Goal: Information Seeking & Learning: Learn about a topic

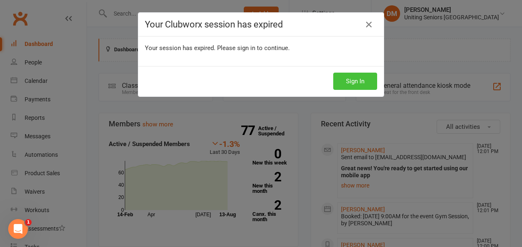
click at [356, 81] on button "Sign In" at bounding box center [355, 81] width 44 height 17
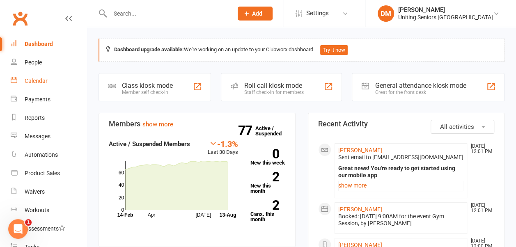
click at [31, 80] on div "Calendar" at bounding box center [36, 81] width 23 height 7
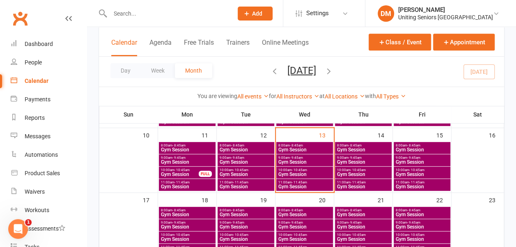
scroll to position [176, 0]
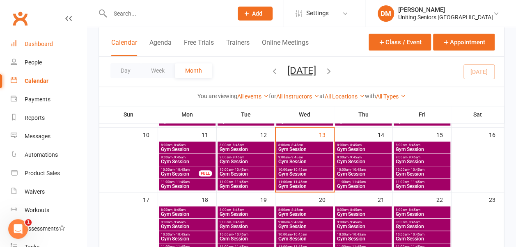
click at [46, 44] on div "Dashboard" at bounding box center [39, 44] width 28 height 7
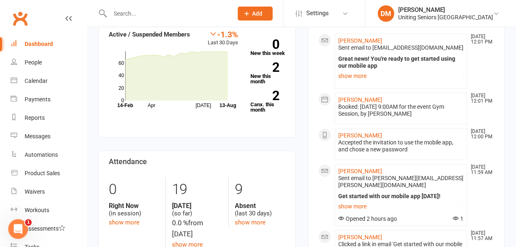
scroll to position [110, 0]
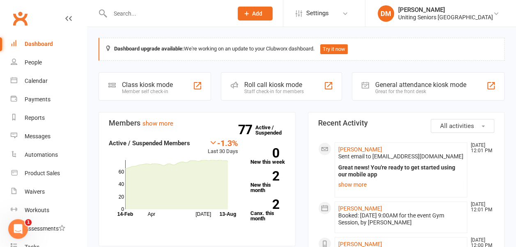
scroll to position [0, 0]
click at [129, 14] on input "text" at bounding box center [167, 13] width 119 height 11
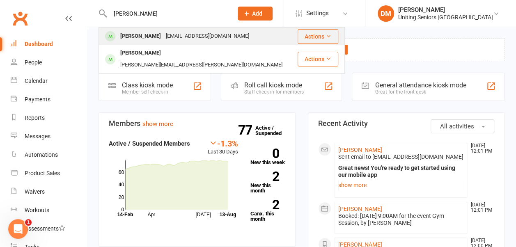
type input "john"
click at [143, 41] on div "[PERSON_NAME]" at bounding box center [141, 36] width 46 height 12
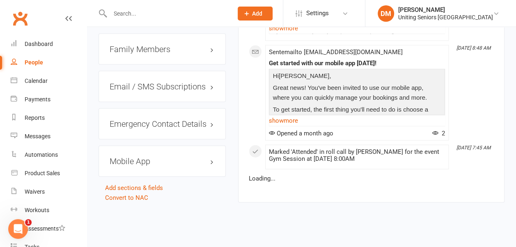
scroll to position [883, 0]
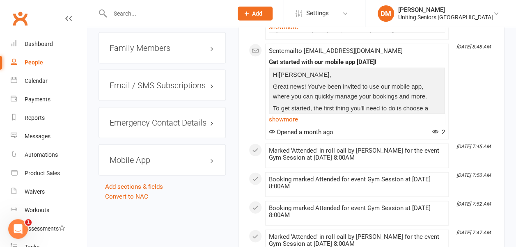
click at [136, 156] on h3 "Mobile App" at bounding box center [162, 160] width 105 height 9
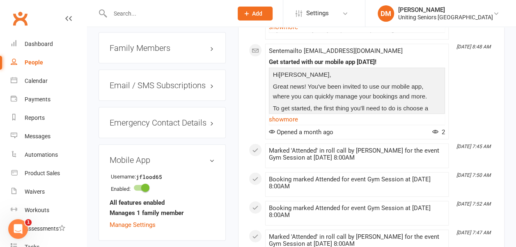
click at [211, 156] on h3 "Mobile App" at bounding box center [162, 160] width 105 height 9
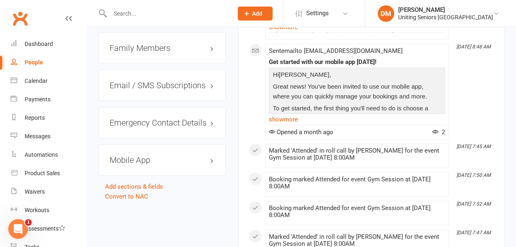
click at [211, 156] on h3 "Mobile App" at bounding box center [162, 160] width 105 height 9
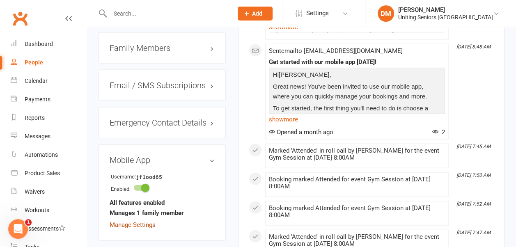
click at [139, 221] on link "Manage Settings" at bounding box center [133, 224] width 46 height 7
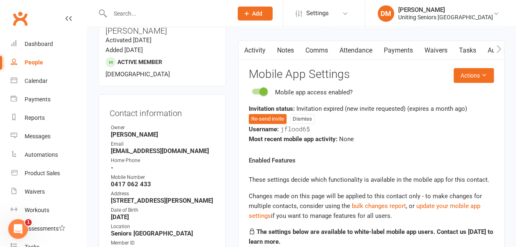
scroll to position [70, 0]
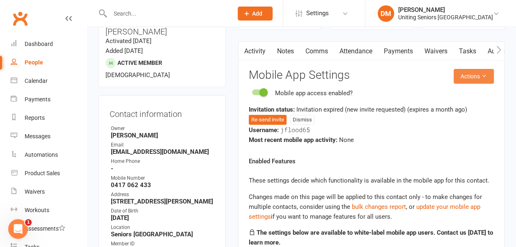
click at [471, 76] on button "Actions" at bounding box center [474, 76] width 40 height 15
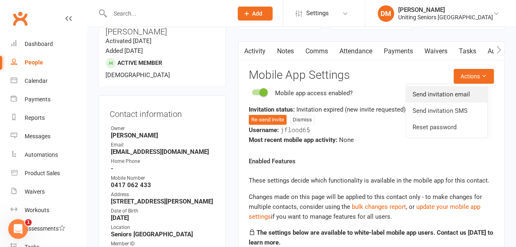
click at [446, 96] on link "Send invitation email" at bounding box center [446, 94] width 81 height 16
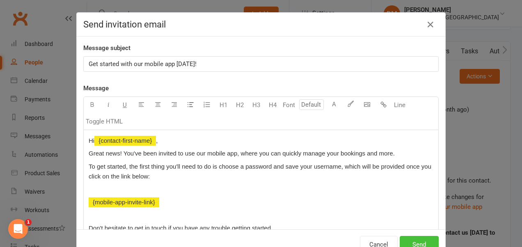
click at [413, 243] on button "Send" at bounding box center [419, 244] width 39 height 17
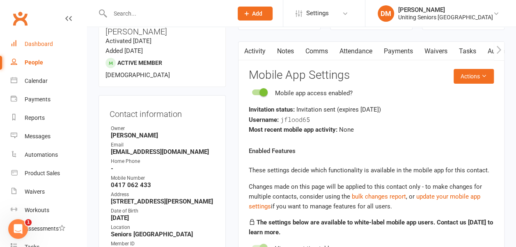
click at [37, 45] on div "Dashboard" at bounding box center [39, 44] width 28 height 7
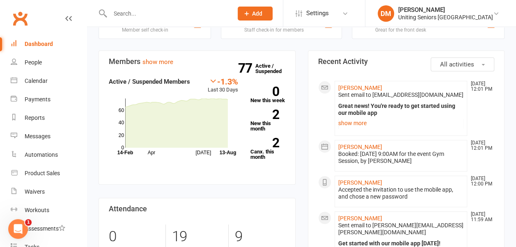
scroll to position [64, 0]
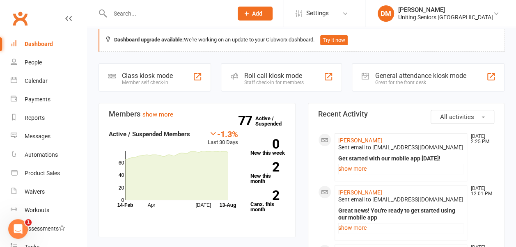
scroll to position [9, 0]
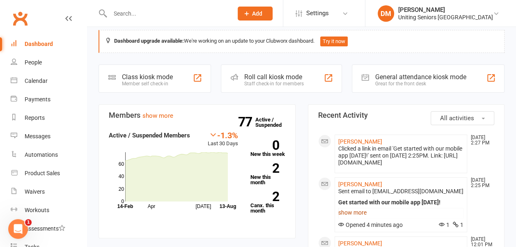
click at [356, 215] on link "show more" at bounding box center [401, 212] width 126 height 11
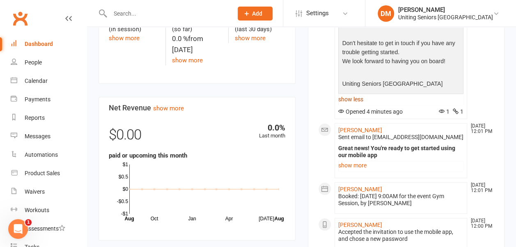
scroll to position [169, 0]
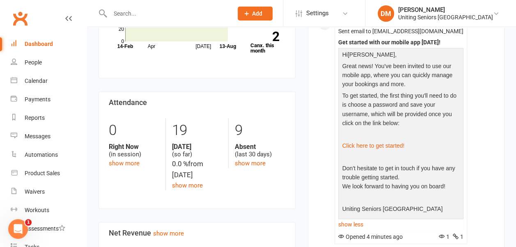
click at [352, 26] on li "Settings Membership Plans Event Templates Appointment Types Mobile App Website …" at bounding box center [324, 13] width 82 height 27
click at [352, 27] on link "[PERSON_NAME]" at bounding box center [360, 24] width 44 height 7
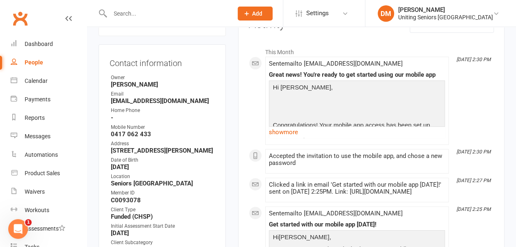
scroll to position [124, 0]
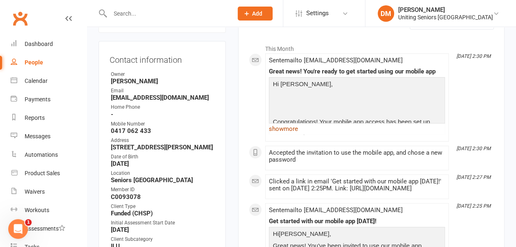
click at [290, 130] on link "show more" at bounding box center [357, 128] width 176 height 11
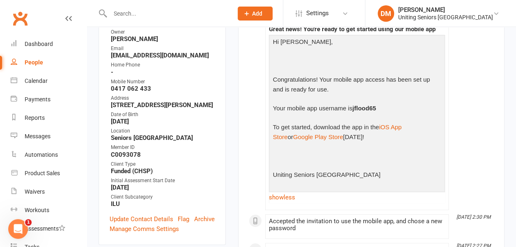
scroll to position [168, 0]
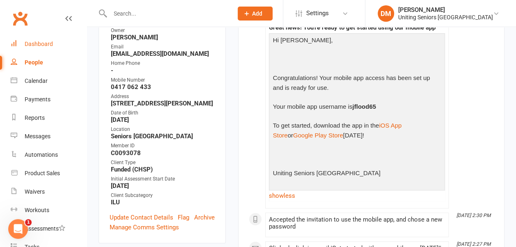
click at [37, 41] on div "Dashboard" at bounding box center [39, 44] width 28 height 7
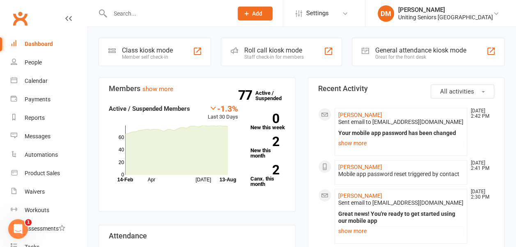
scroll to position [36, 0]
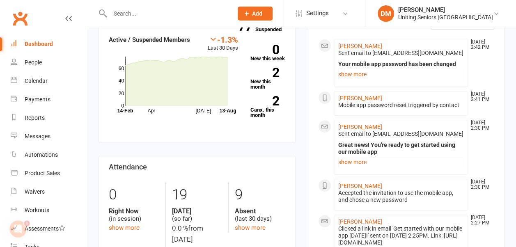
scroll to position [87, 0]
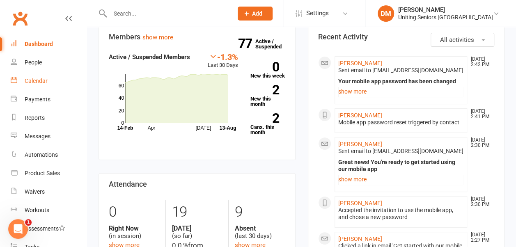
click at [51, 78] on link "Calendar" at bounding box center [49, 81] width 76 height 18
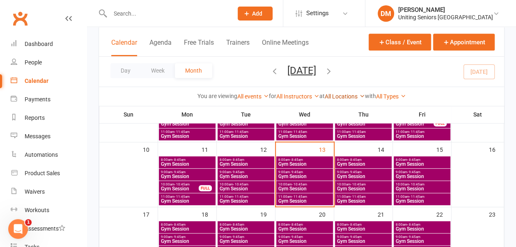
scroll to position [162, 0]
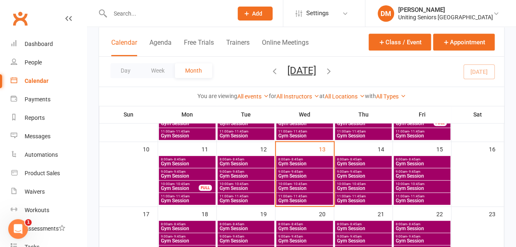
click at [405, 186] on span "Gym Session" at bounding box center [421, 188] width 53 height 5
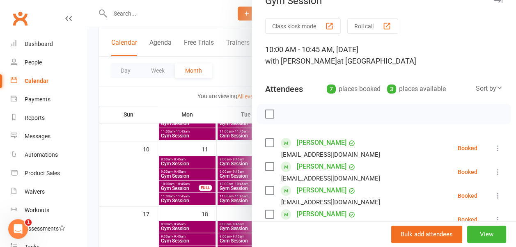
scroll to position [0, 0]
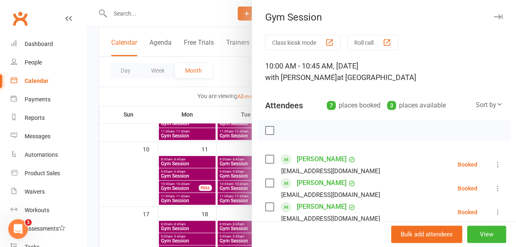
click at [494, 14] on icon "button" at bounding box center [498, 16] width 9 height 5
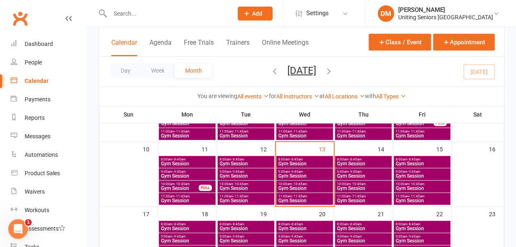
click at [349, 184] on span "10:00am - 10:45am" at bounding box center [363, 184] width 53 height 4
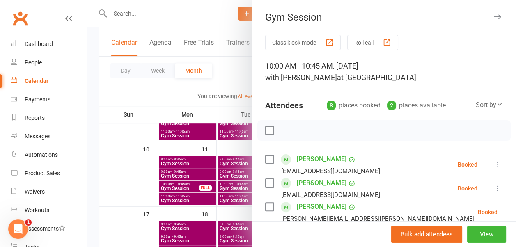
click at [494, 16] on icon "button" at bounding box center [498, 16] width 9 height 5
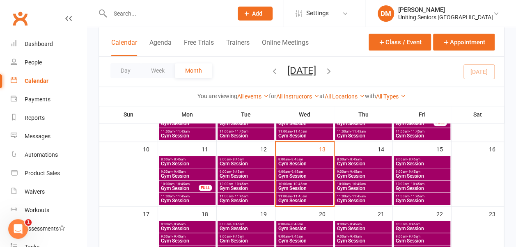
click at [373, 195] on span "11:00am - 11:45am" at bounding box center [363, 197] width 53 height 4
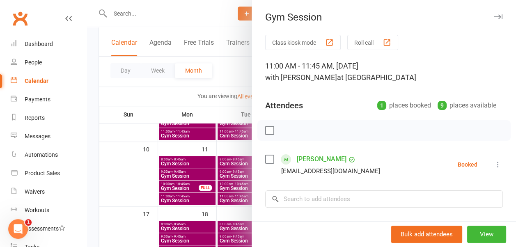
click at [494, 15] on icon "button" at bounding box center [498, 16] width 9 height 5
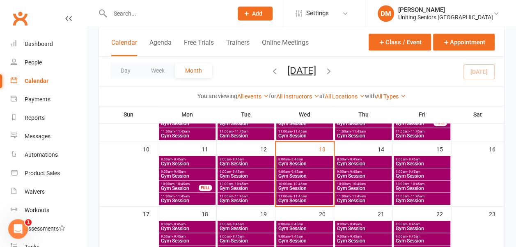
click at [345, 172] on span "9:00am - 9:45am" at bounding box center [363, 172] width 53 height 4
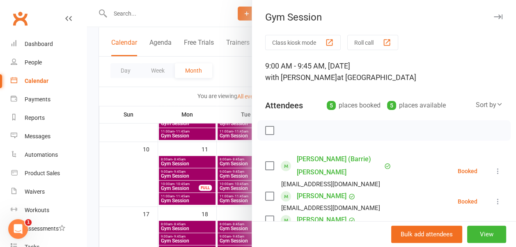
click at [494, 15] on icon "button" at bounding box center [498, 16] width 9 height 5
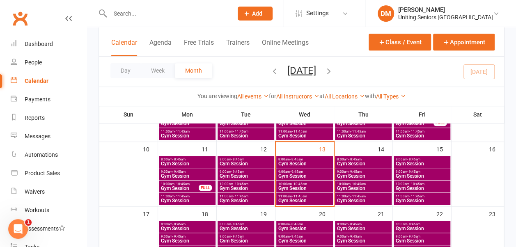
click at [365, 158] on span "8:00am - 8:45am" at bounding box center [363, 160] width 53 height 4
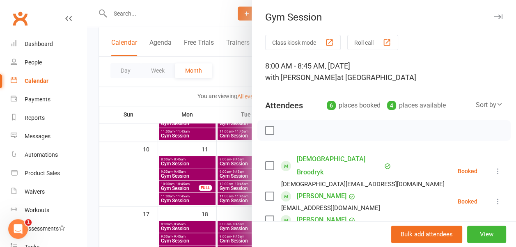
click at [494, 16] on icon "button" at bounding box center [498, 16] width 9 height 5
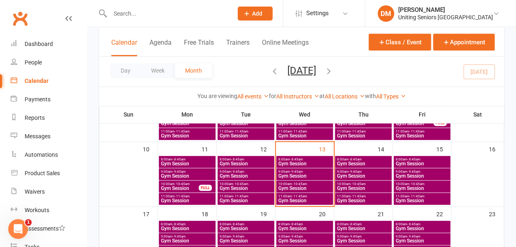
click at [416, 159] on span "- 8:45am" at bounding box center [413, 160] width 13 height 4
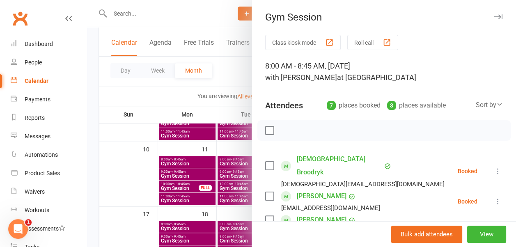
click at [494, 15] on icon "button" at bounding box center [498, 16] width 9 height 5
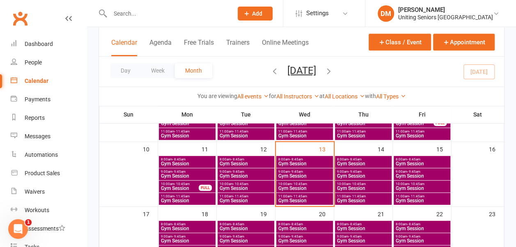
click at [411, 202] on span "Gym Session" at bounding box center [421, 200] width 53 height 5
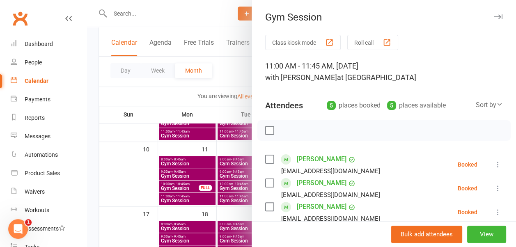
click at [494, 15] on icon "button" at bounding box center [498, 16] width 9 height 5
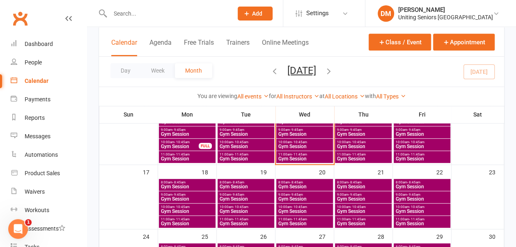
scroll to position [205, 0]
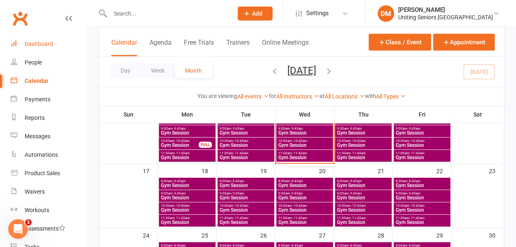
click at [44, 44] on div "Dashboard" at bounding box center [39, 44] width 28 height 7
